Goal: Task Accomplishment & Management: Manage account settings

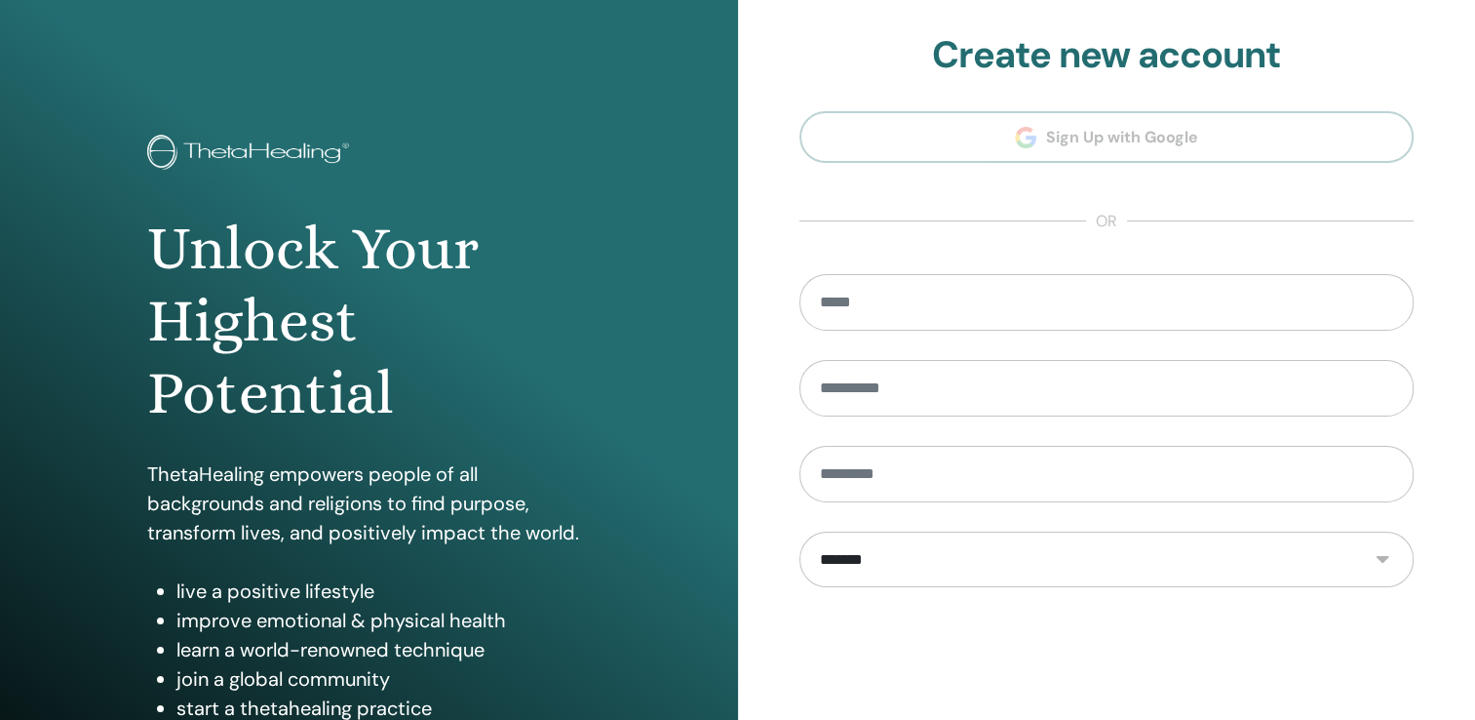
scroll to position [195, 0]
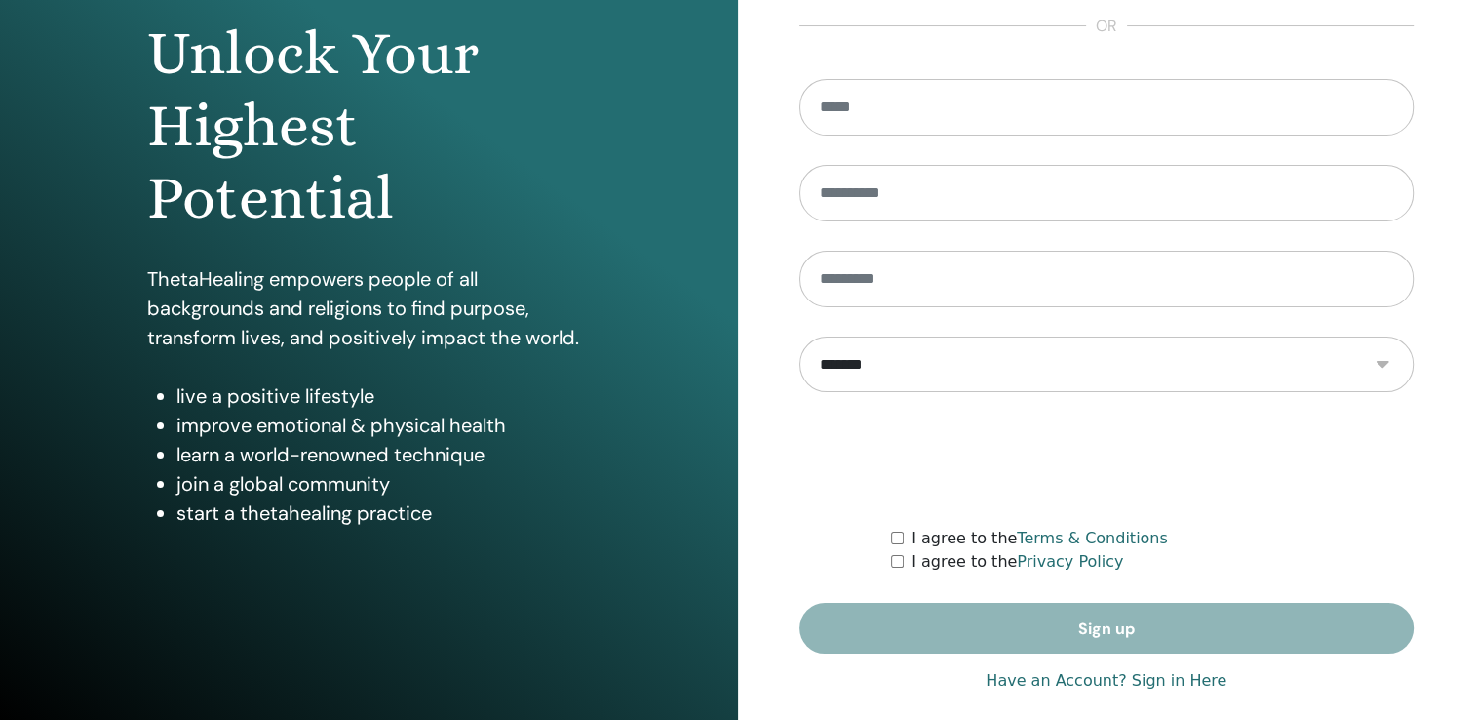
type input "**********"
click at [1187, 673] on link "Have an Account? Sign in Here" at bounding box center [1106, 680] width 241 height 23
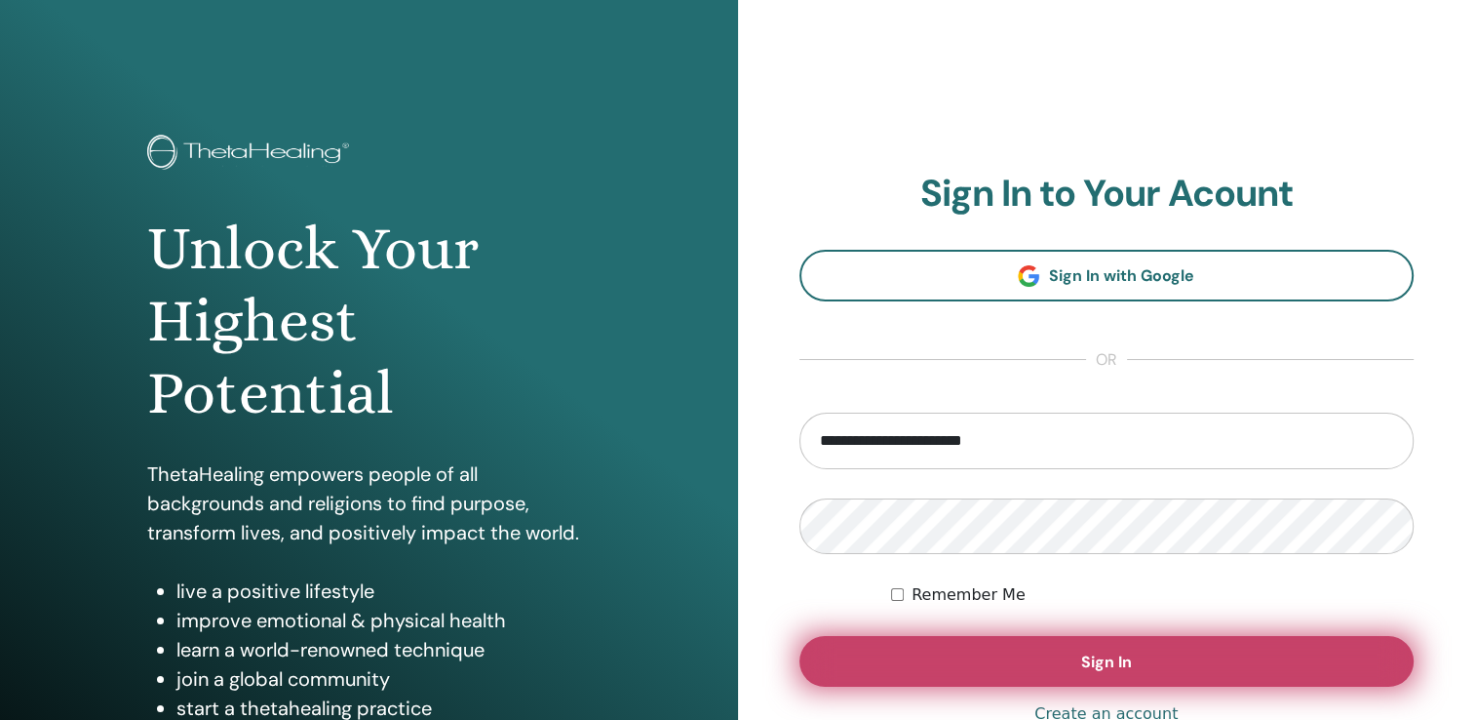
click at [1098, 659] on span "Sign In" at bounding box center [1106, 661] width 51 height 20
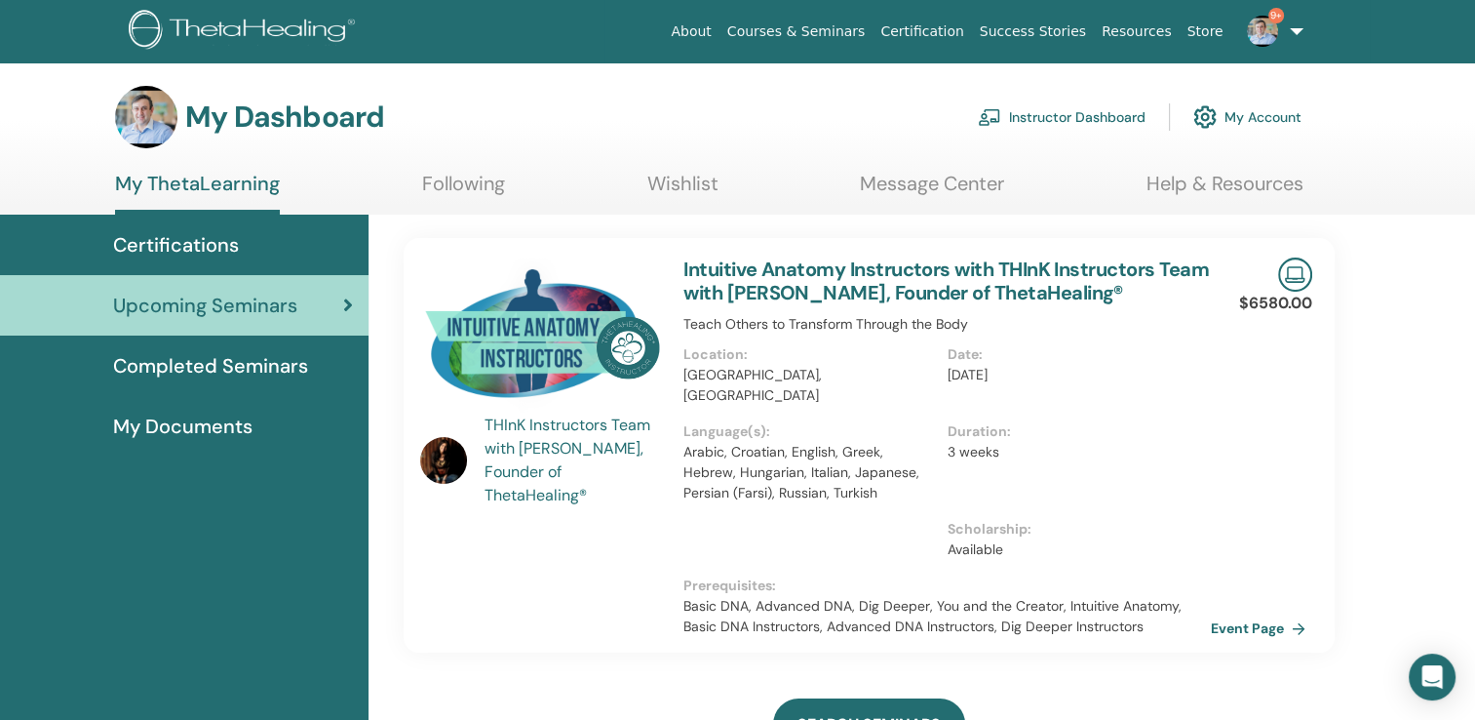
click at [1251, 24] on img at bounding box center [1262, 31] width 31 height 31
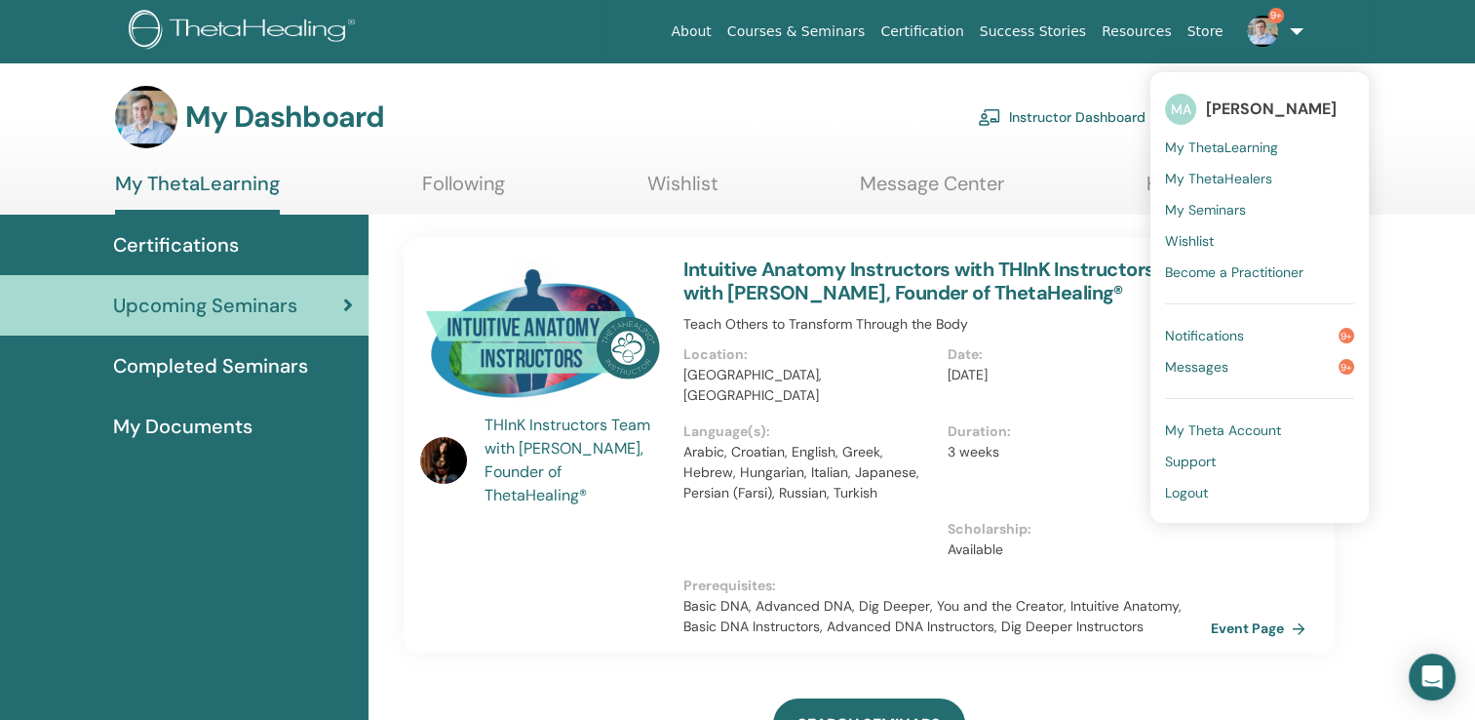
click at [1208, 205] on span "My Seminars" at bounding box center [1205, 210] width 81 height 18
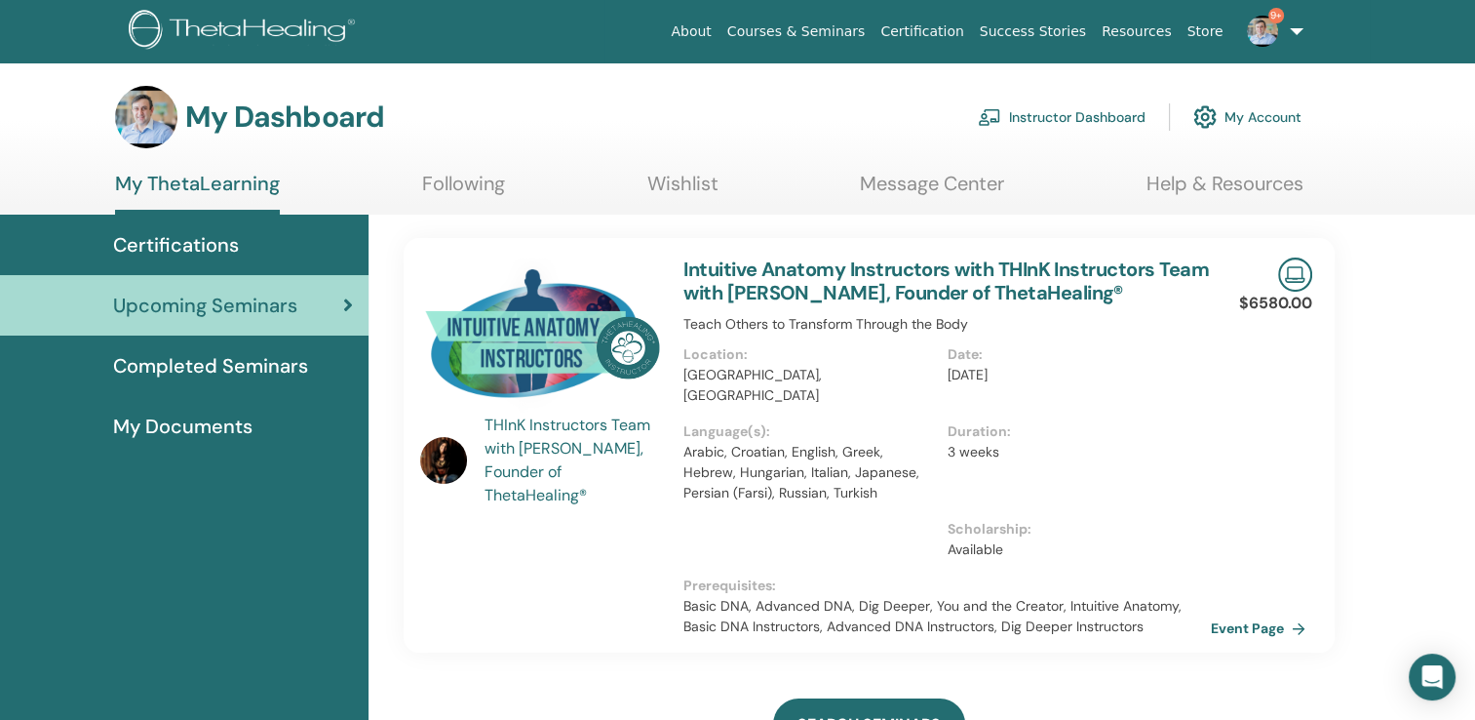
click at [1260, 36] on img at bounding box center [1262, 31] width 31 height 31
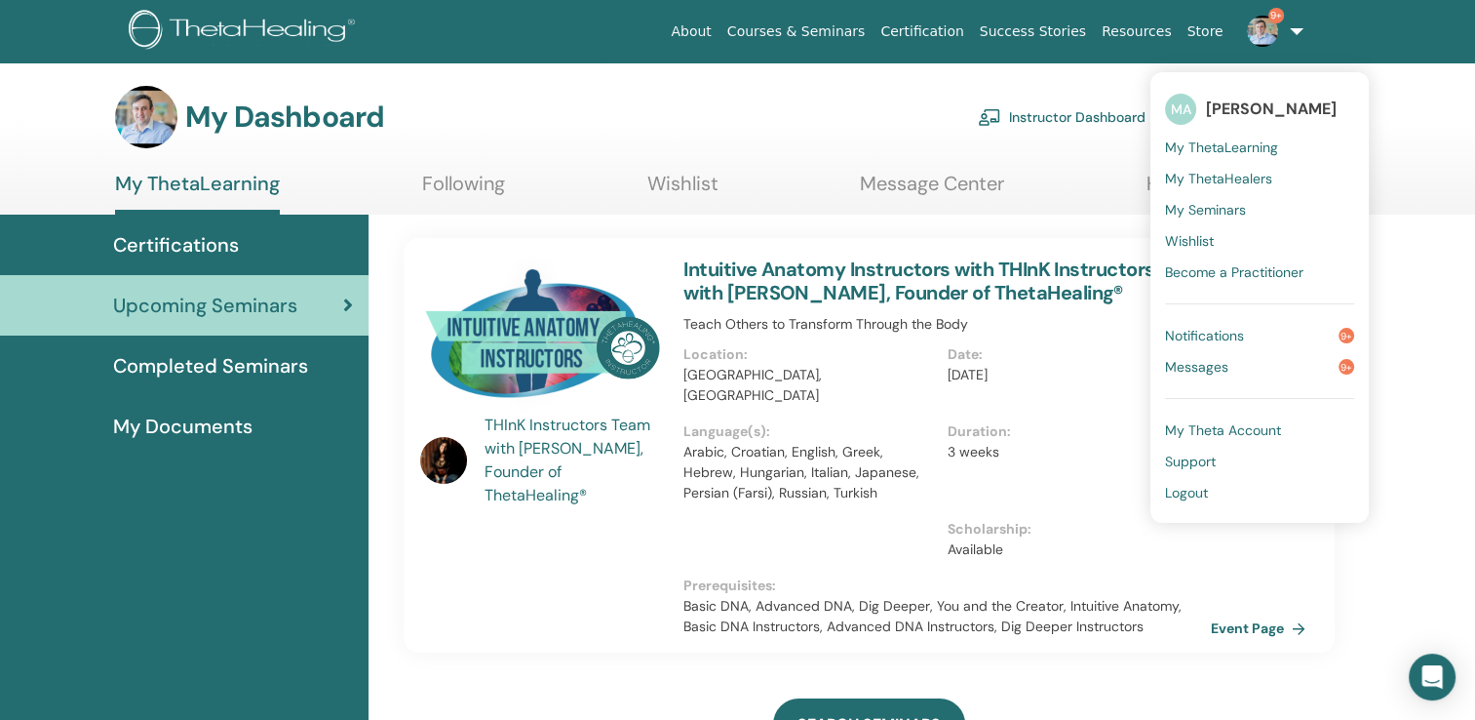
click at [1234, 207] on span "My Seminars" at bounding box center [1205, 210] width 81 height 18
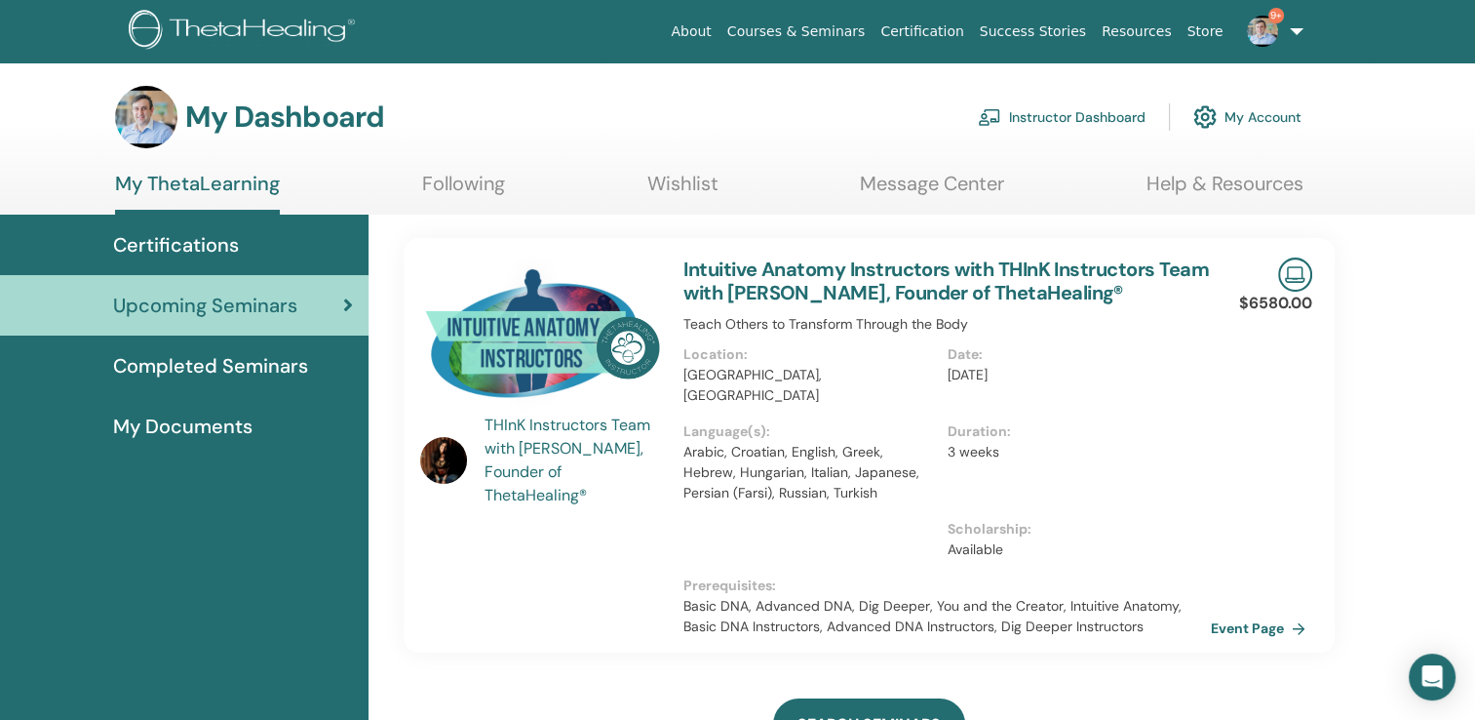
click at [1109, 110] on link "Instructor Dashboard" at bounding box center [1062, 117] width 168 height 43
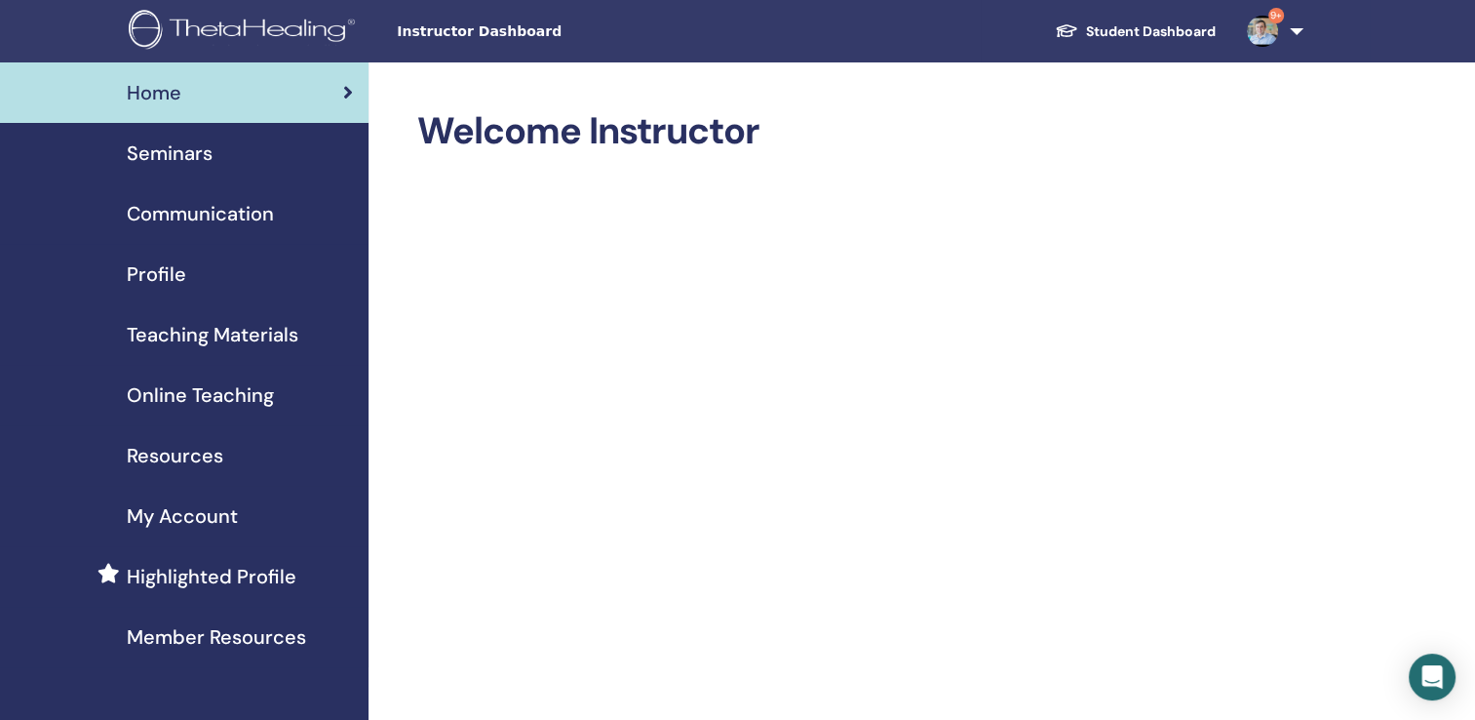
click at [1244, 32] on span "9+" at bounding box center [1262, 30] width 47 height 16
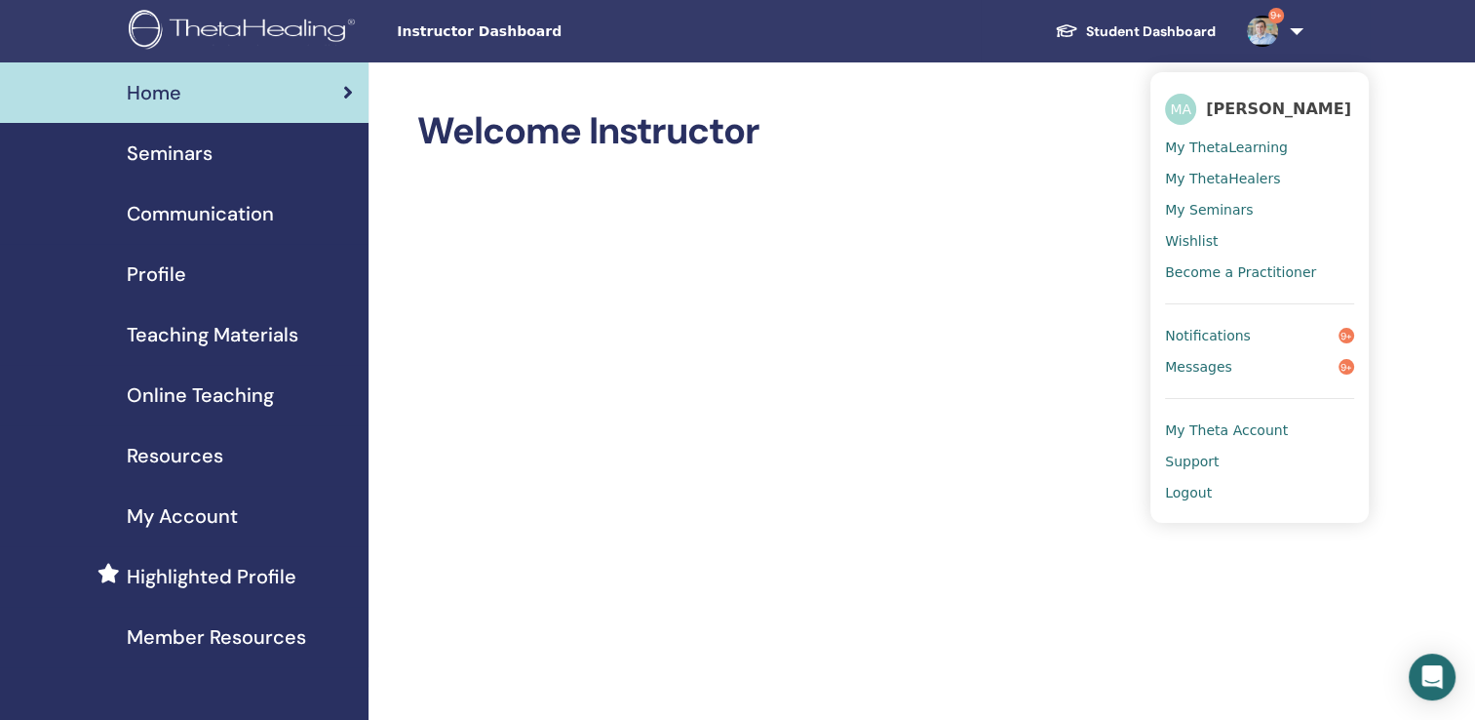
click at [1241, 210] on span "My Seminars" at bounding box center [1209, 210] width 88 height 18
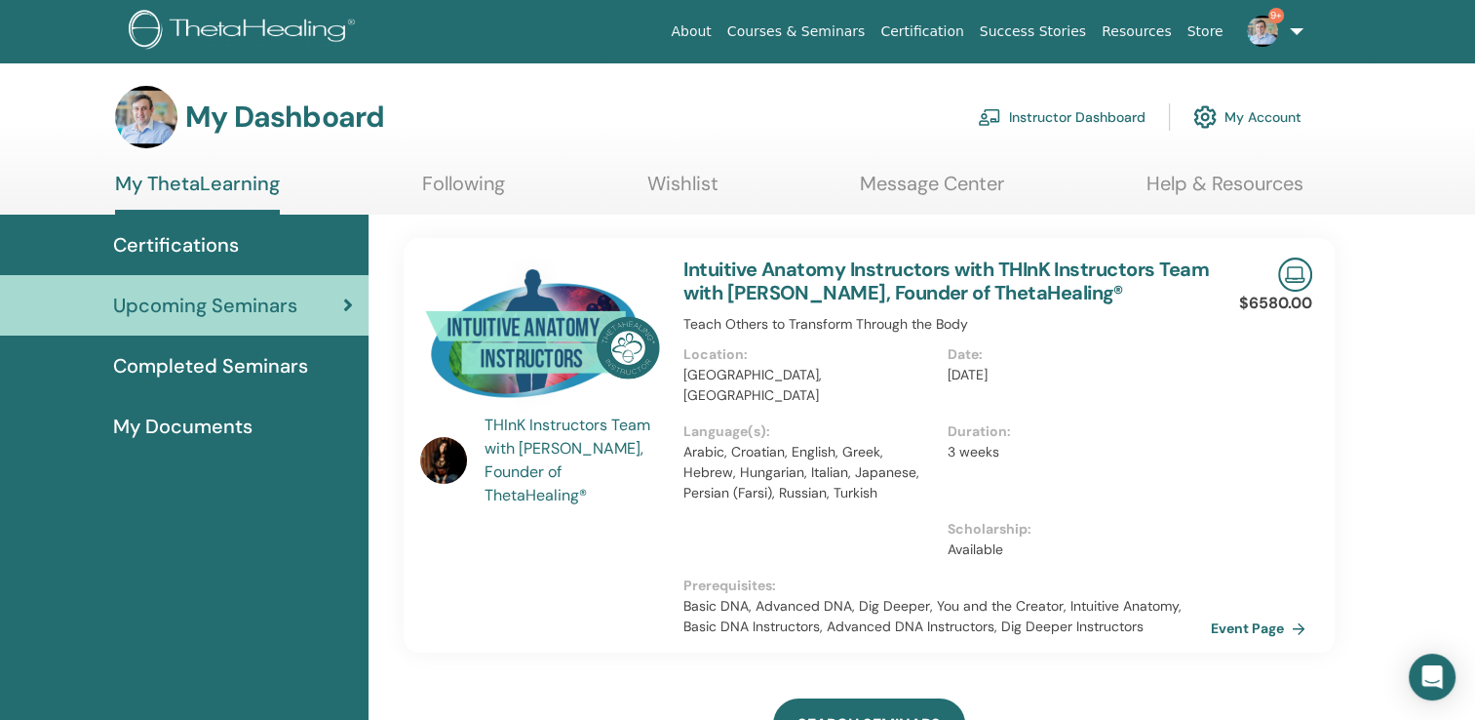
click at [1080, 120] on link "Instructor Dashboard" at bounding box center [1062, 117] width 168 height 43
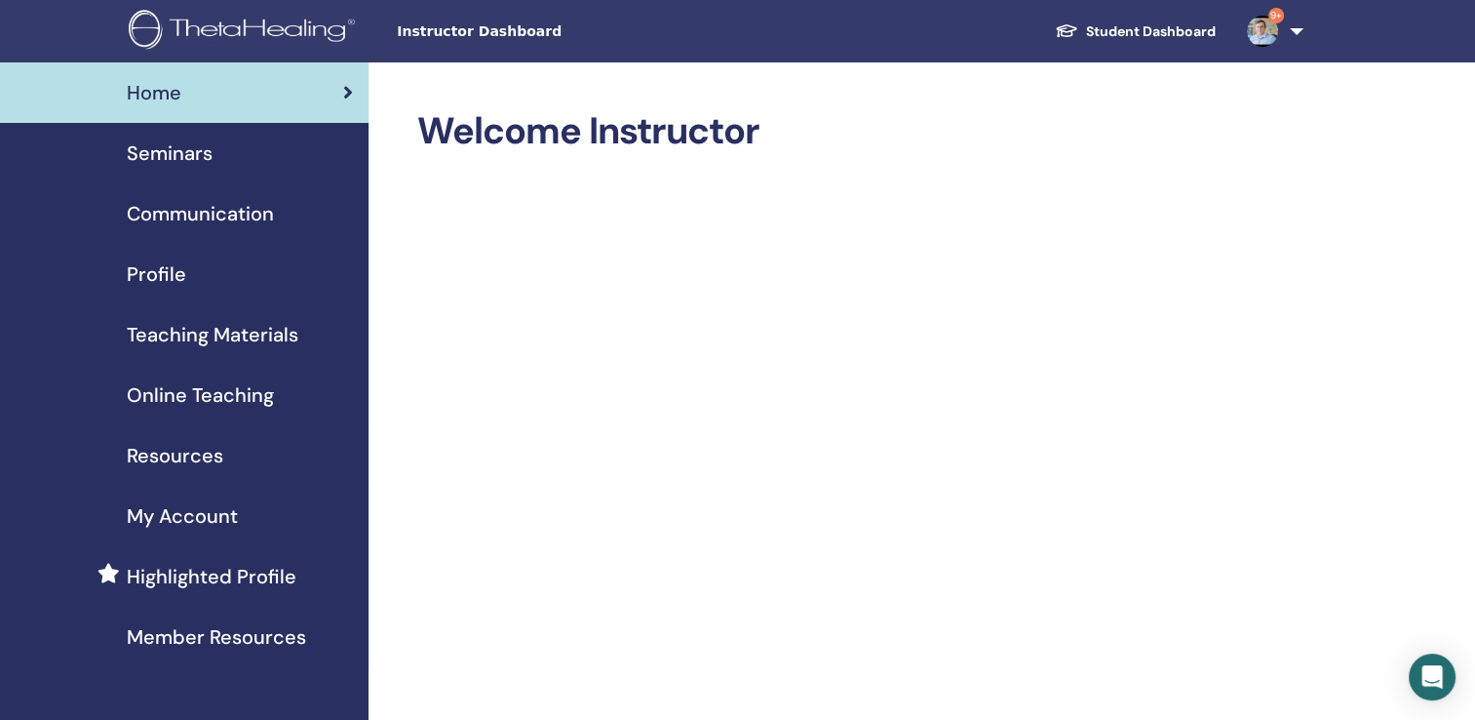
click at [145, 157] on span "Seminars" at bounding box center [170, 152] width 86 height 29
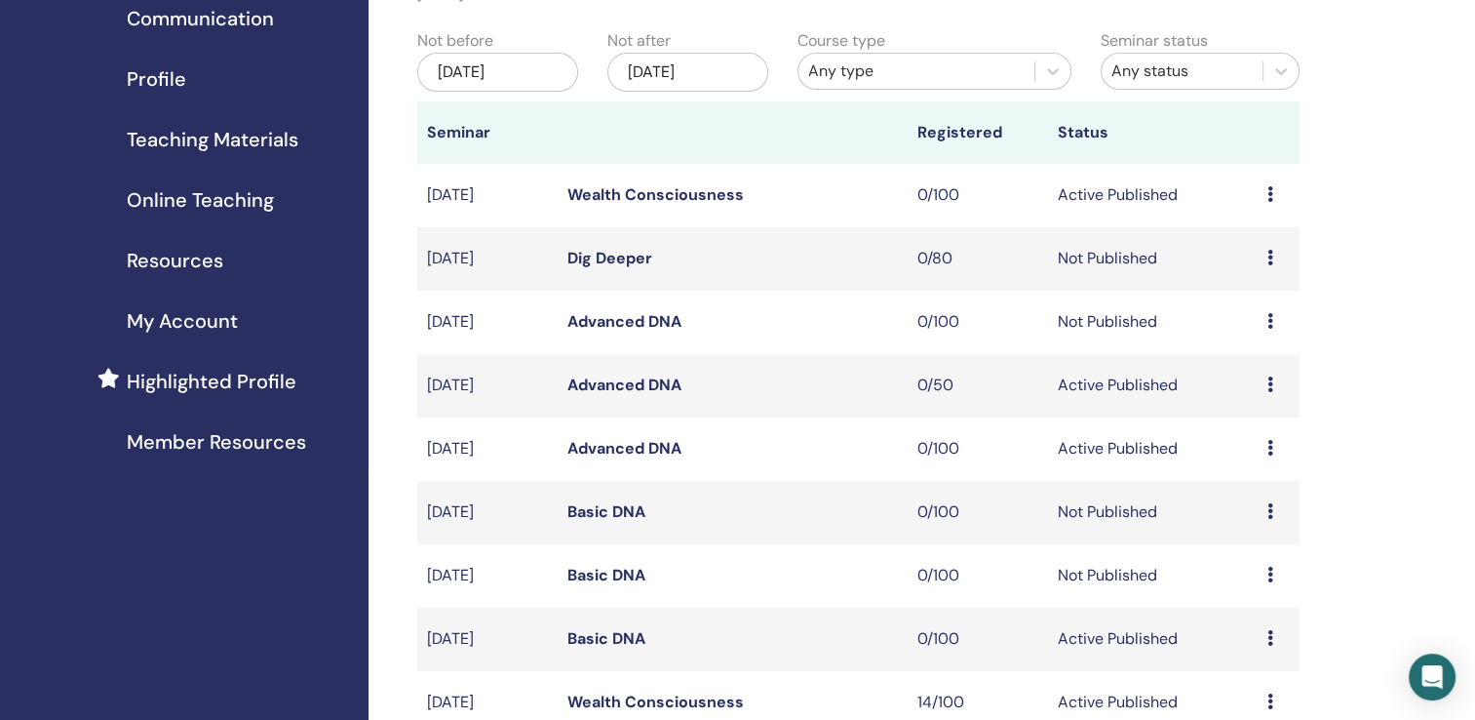
scroll to position [293, 0]
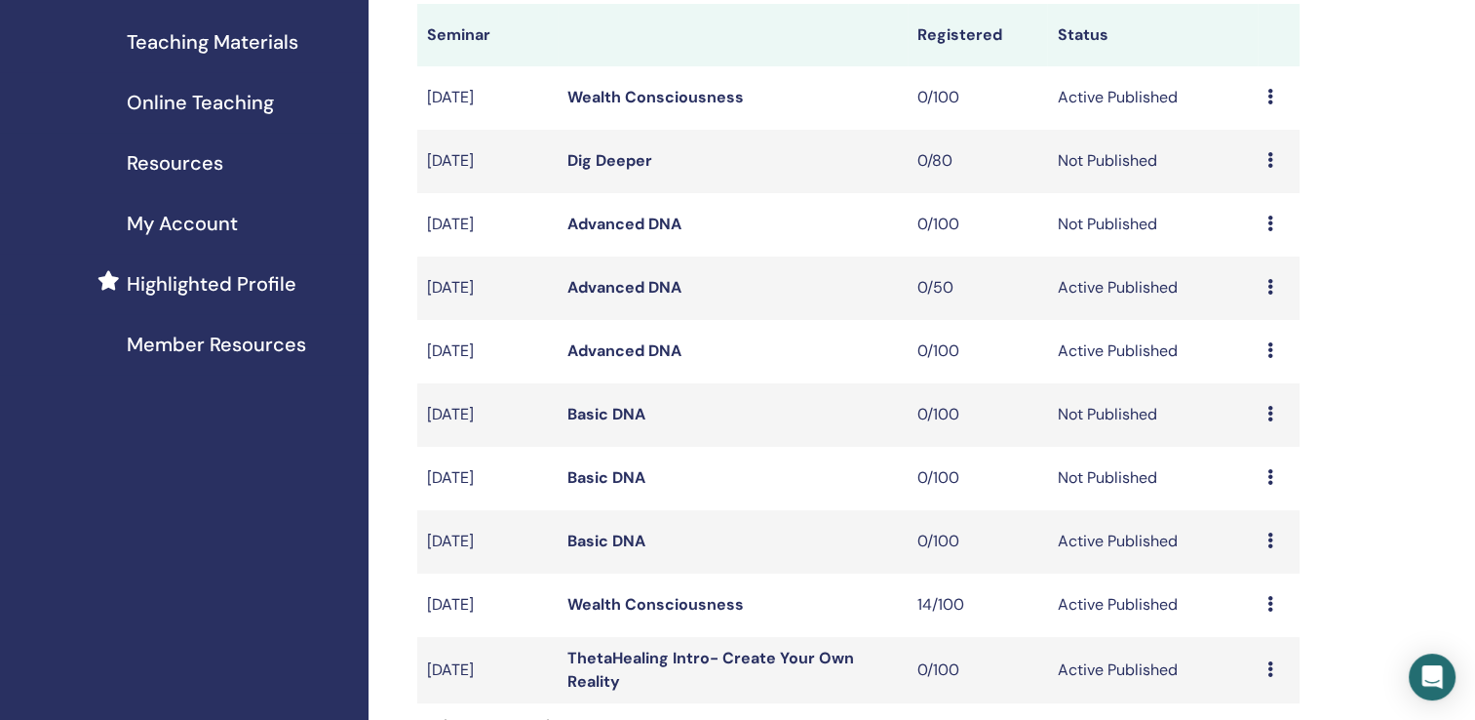
click at [668, 606] on link "Wealth Consciousness" at bounding box center [655, 604] width 176 height 20
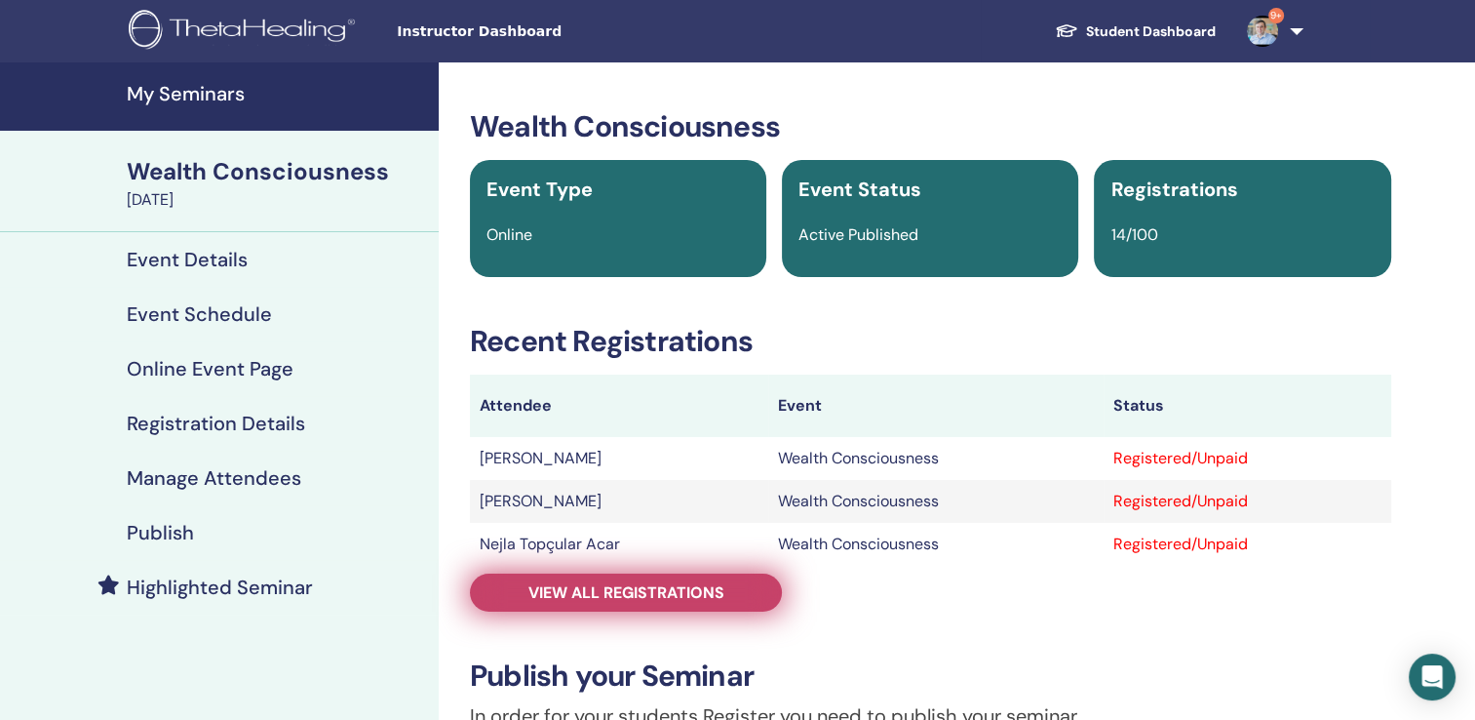
click at [690, 588] on span "View all registrations" at bounding box center [626, 592] width 196 height 20
